Goal: Use online tool/utility: Utilize a website feature to perform a specific function

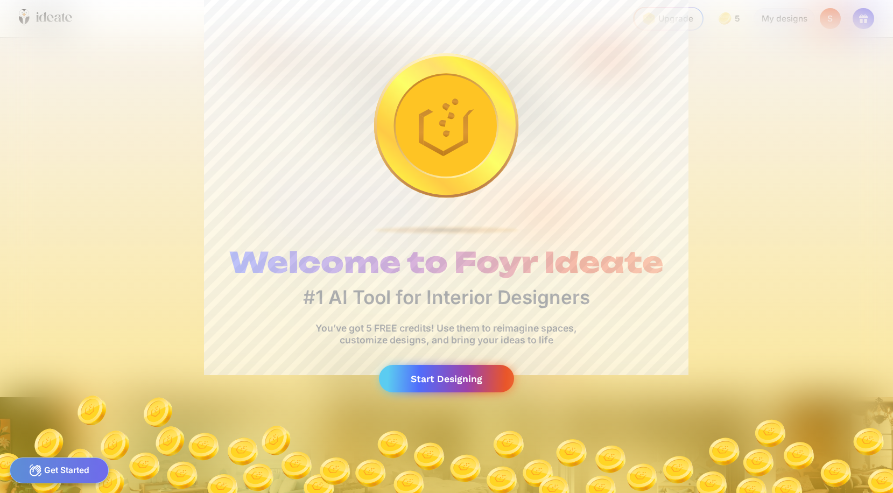
click at [448, 376] on div "Start Designing" at bounding box center [447, 378] width 136 height 27
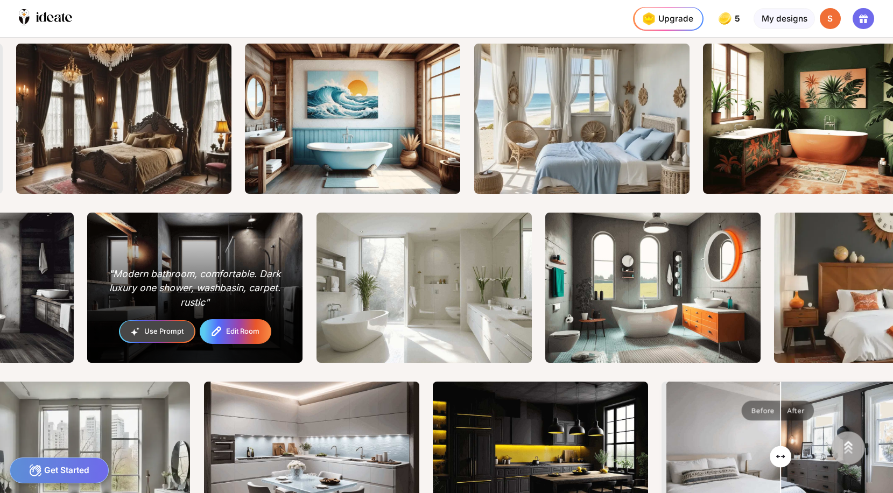
click at [225, 330] on div "Edit Room" at bounding box center [235, 331] width 69 height 23
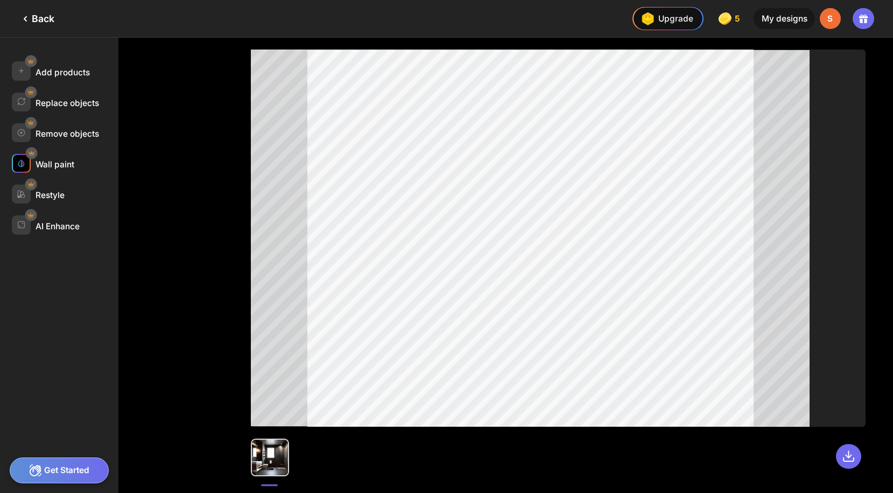
click at [26, 165] on div at bounding box center [21, 163] width 19 height 19
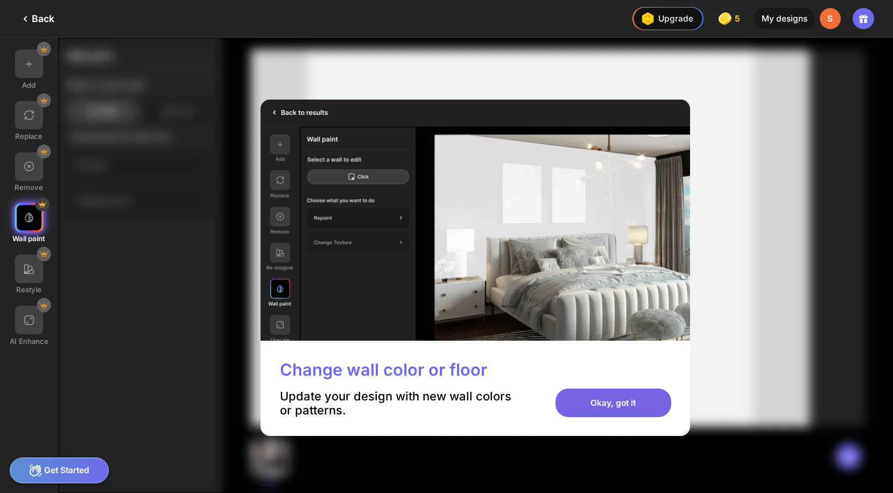
click at [603, 400] on div "Okay, got it" at bounding box center [613, 403] width 116 height 29
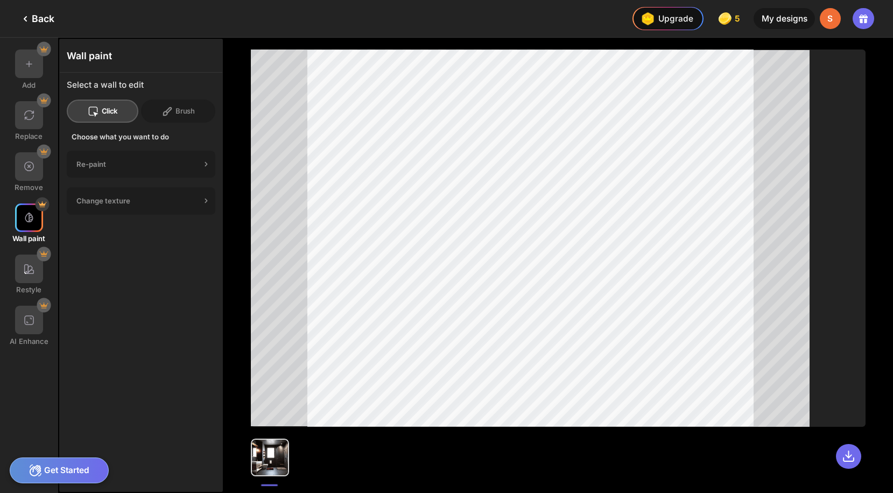
click at [273, 455] on div at bounding box center [270, 458] width 36 height 36
click at [398, 468] on div at bounding box center [558, 452] width 615 height 50
click at [846, 456] on icon at bounding box center [848, 456] width 10 height 10
click at [775, 20] on div "My designs" at bounding box center [784, 19] width 61 height 22
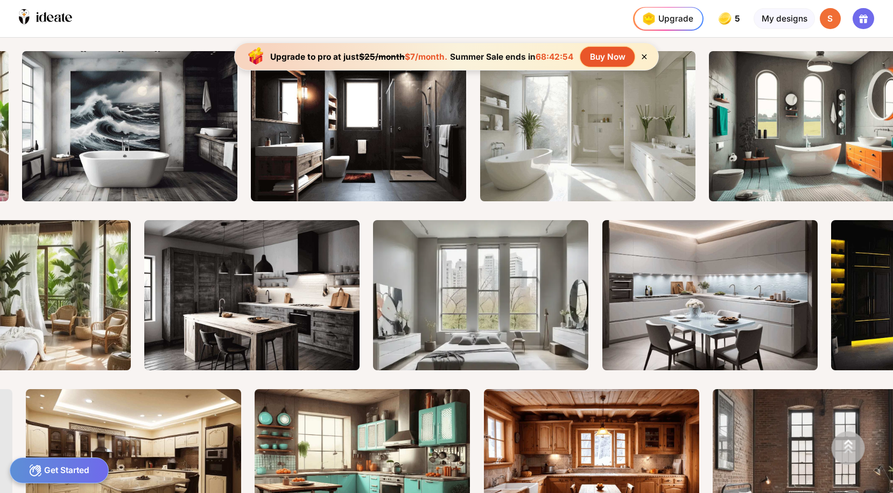
click at [63, 470] on div "Get Started" at bounding box center [60, 471] width 100 height 26
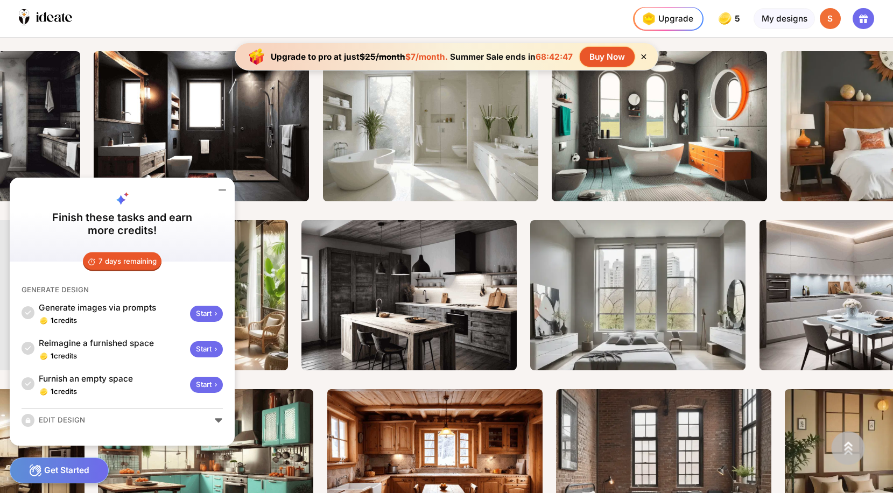
click at [206, 382] on div "Start" at bounding box center [206, 385] width 32 height 17
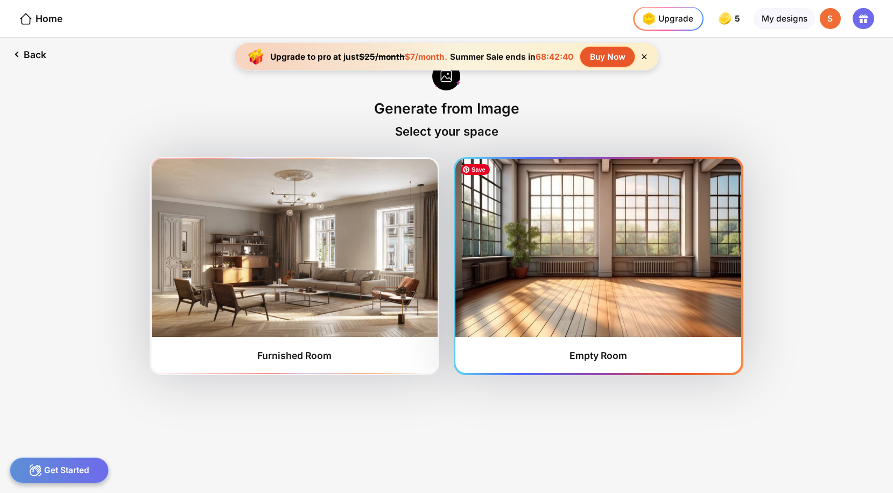
click at [668, 293] on img at bounding box center [598, 248] width 286 height 178
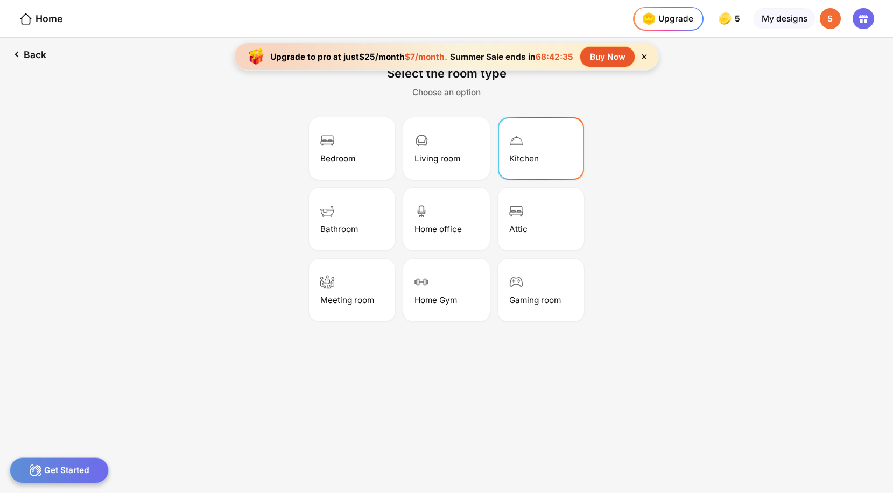
click at [527, 155] on div "Kitchen" at bounding box center [524, 158] width 30 height 10
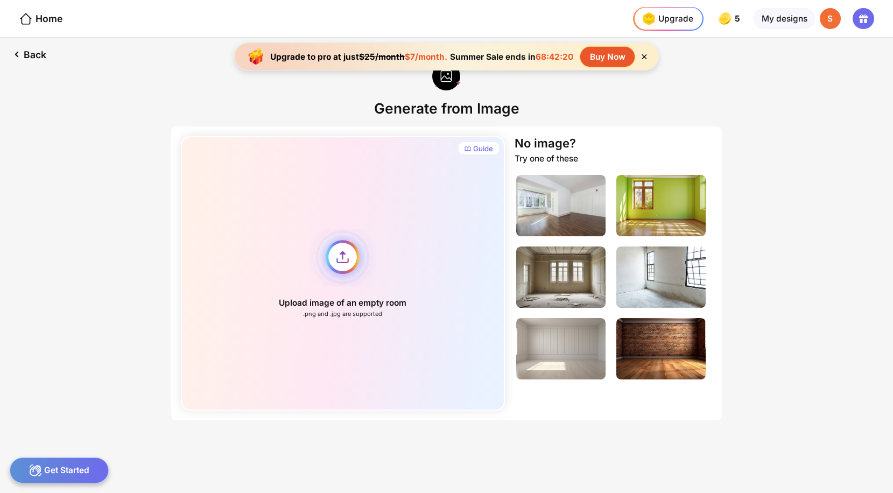
click at [465, 259] on div "Upload image of an empty room .png and .jpg are supported" at bounding box center [343, 273] width 325 height 275
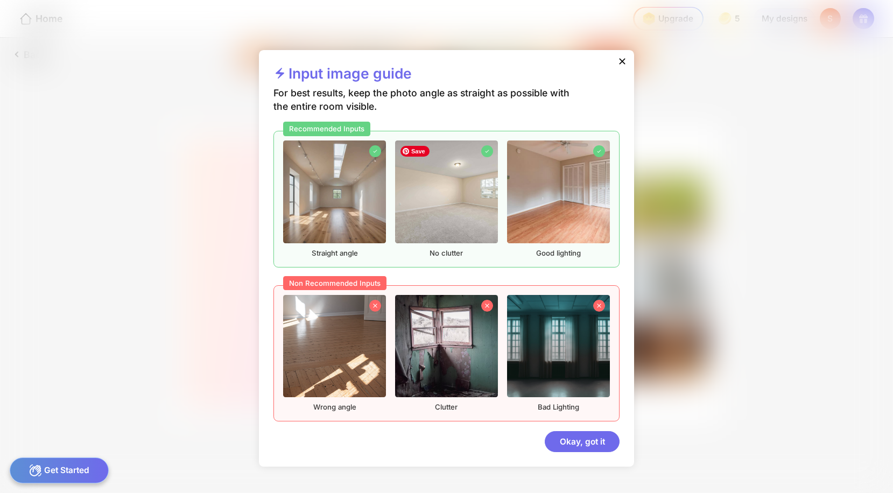
click at [458, 214] on img at bounding box center [446, 191] width 102 height 102
click at [554, 222] on img at bounding box center [558, 191] width 102 height 102
click at [580, 439] on div "Okay, got it" at bounding box center [582, 442] width 75 height 22
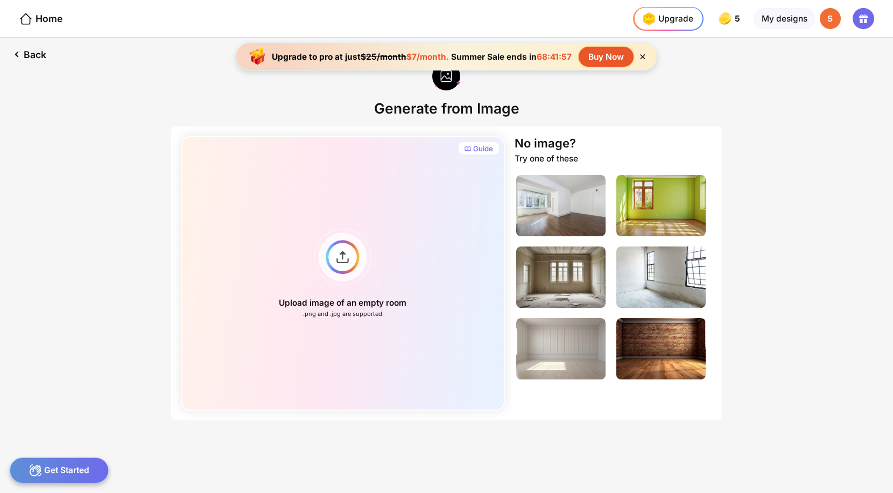
click at [63, 473] on div "Get Started" at bounding box center [60, 471] width 100 height 26
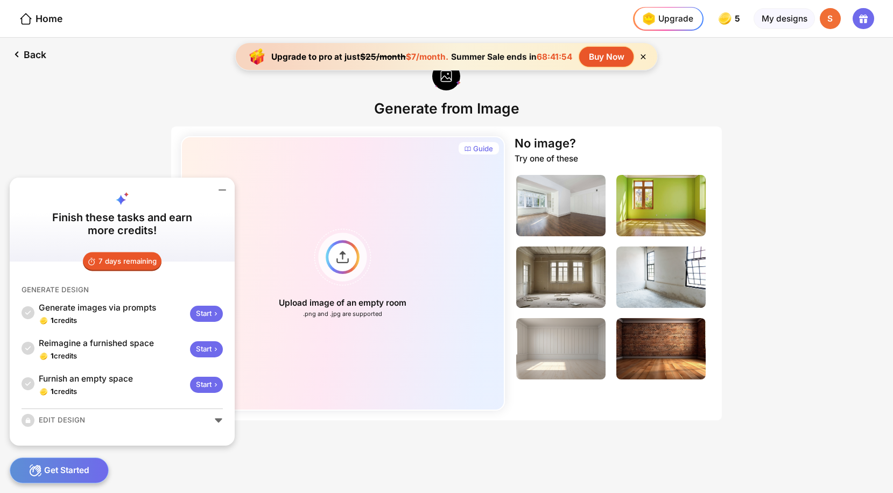
click at [67, 424] on div "EDIT DESIGN" at bounding box center [122, 420] width 201 height 13
click at [217, 418] on div "EDIT DESIGN" at bounding box center [122, 420] width 201 height 13
click at [219, 420] on div "EDIT DESIGN" at bounding box center [122, 420] width 201 height 13
click at [63, 418] on div "EDIT DESIGN" at bounding box center [122, 420] width 201 height 13
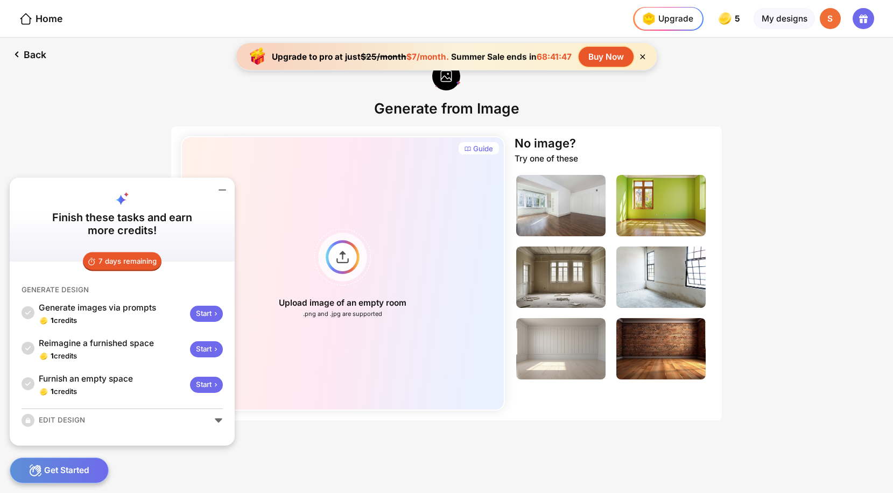
click at [210, 310] on div "Start" at bounding box center [206, 314] width 32 height 17
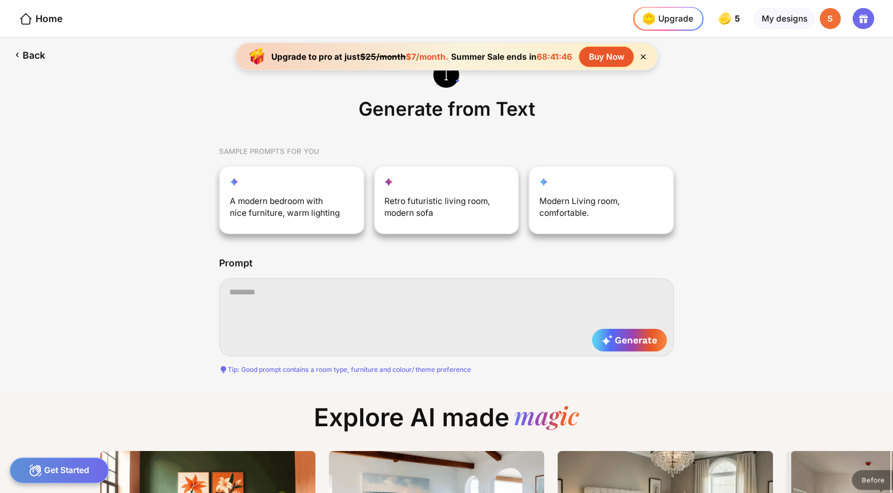
scroll to position [0, 11]
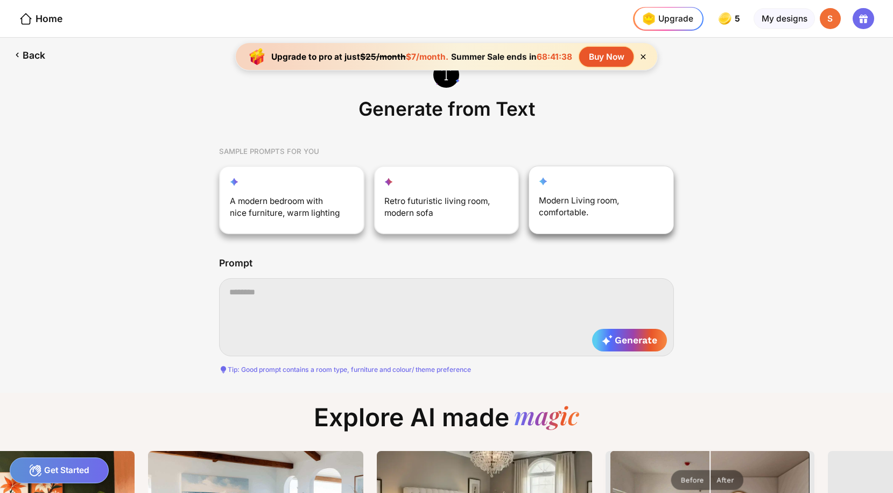
click at [581, 205] on div "Modern Living room, comfortable." at bounding box center [595, 209] width 112 height 29
type textarea "**********"
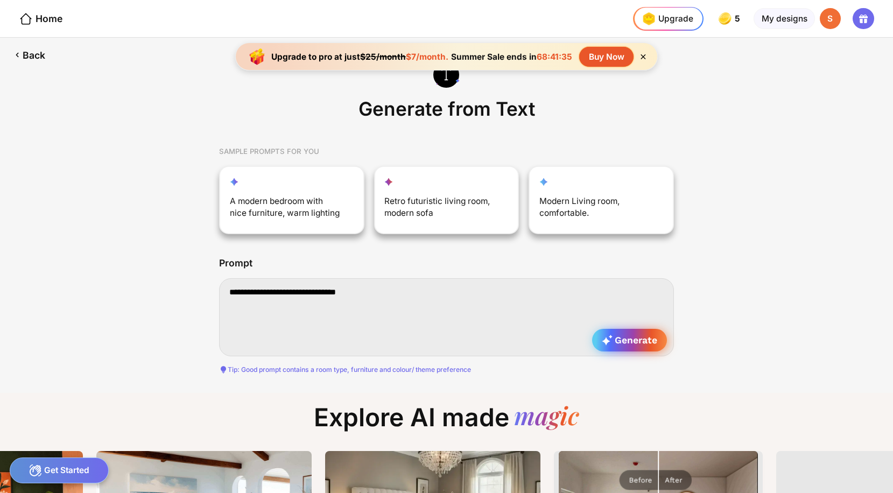
click at [627, 342] on span "Generate" at bounding box center [629, 340] width 55 height 11
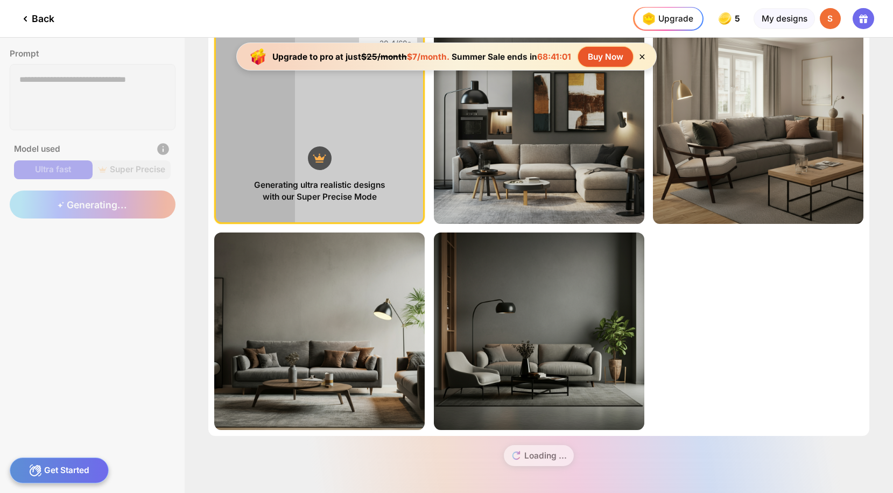
click at [678, 454] on div "Loading ..." at bounding box center [538, 460] width 661 height 49
click at [545, 451] on div "Loading ..." at bounding box center [538, 460] width 661 height 49
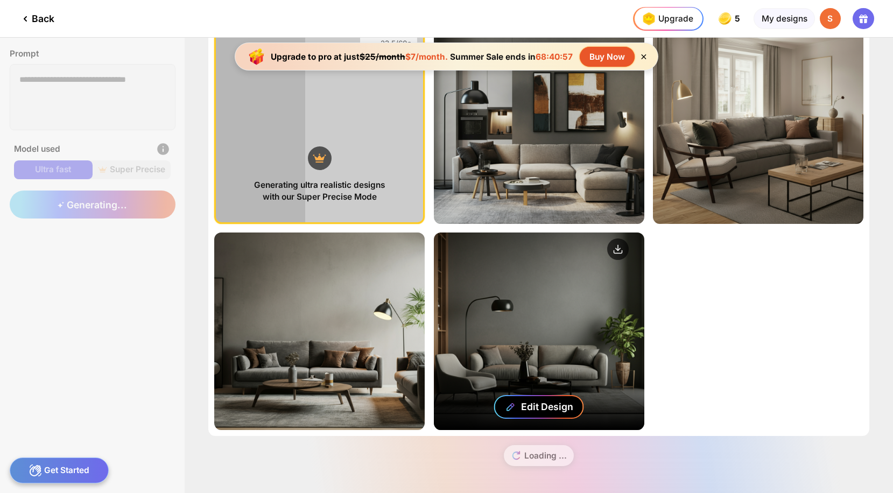
click at [535, 411] on div "Edit Design" at bounding box center [539, 407] width 90 height 24
click at [537, 406] on div "Edit Design" at bounding box center [547, 406] width 52 height 11
